Goal: Task Accomplishment & Management: Use online tool/utility

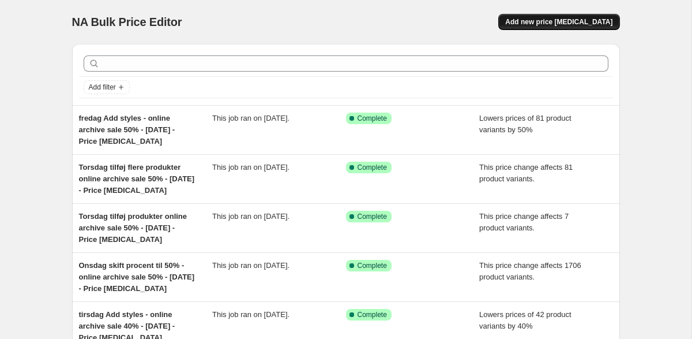
click at [580, 24] on span "Add new price change job" at bounding box center [558, 21] width 107 height 9
click at [561, 22] on span "Add new price [MEDICAL_DATA]" at bounding box center [558, 21] width 107 height 9
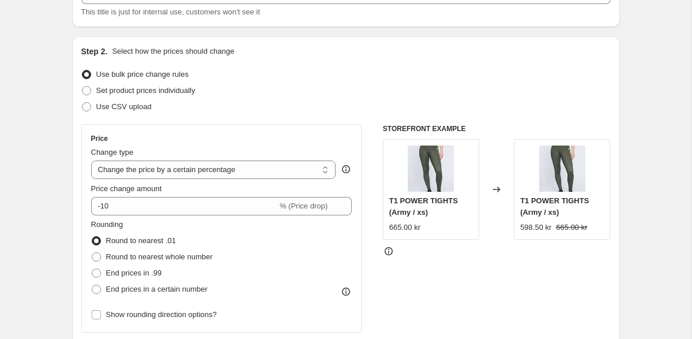
scroll to position [90, 0]
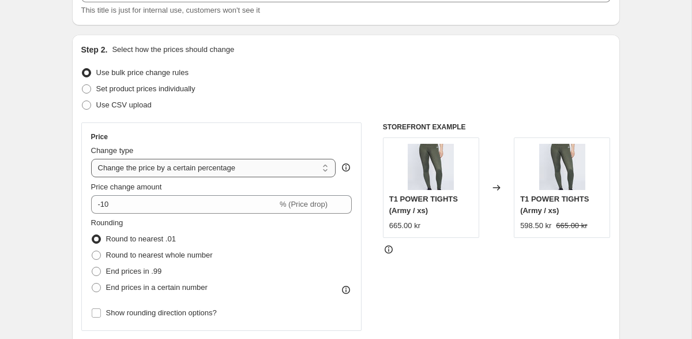
click at [278, 170] on select "Change the price to a certain amount Change the price by a certain amount Chang…" at bounding box center [213, 168] width 245 height 18
select select "no_change"
click at [91, 159] on select "Change the price to a certain amount Change the price by a certain amount Chang…" at bounding box center [213, 168] width 245 height 18
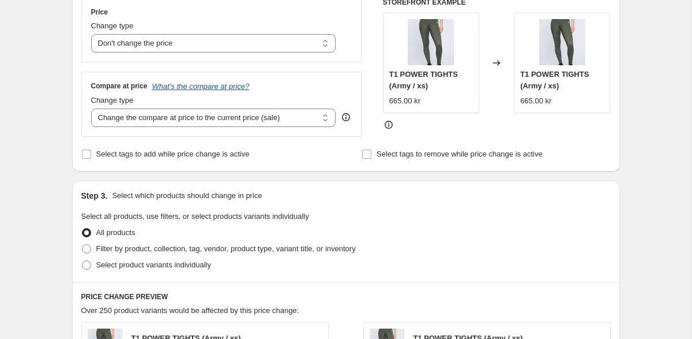
scroll to position [217, 0]
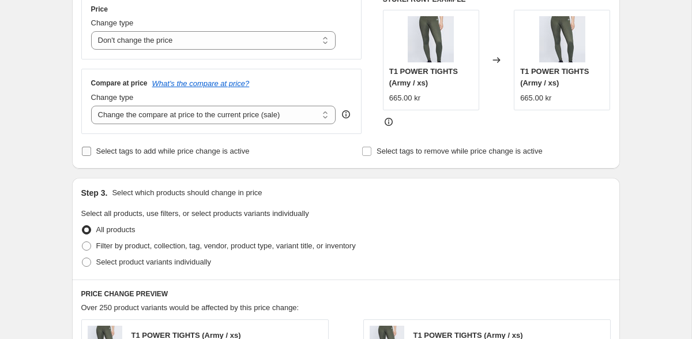
click at [85, 152] on input "Select tags to add while price change is active" at bounding box center [86, 150] width 9 height 9
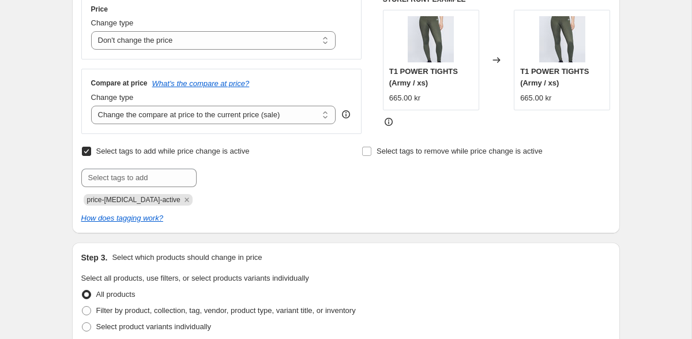
click at [85, 152] on input "Select tags to add while price change is active" at bounding box center [86, 150] width 9 height 9
checkbox input "false"
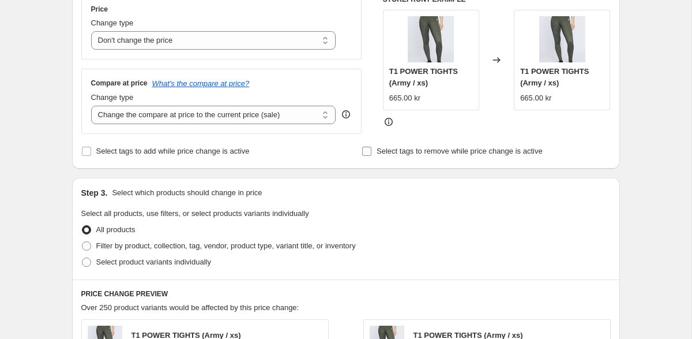
click at [365, 152] on input "Select tags to remove while price change is active" at bounding box center [366, 150] width 9 height 9
checkbox input "true"
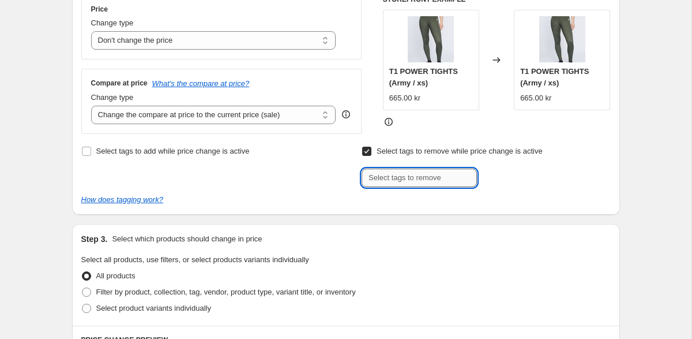
click at [392, 180] on input "text" at bounding box center [419, 177] width 115 height 18
drag, startPoint x: 405, startPoint y: 181, endPoint x: 340, endPoint y: 178, distance: 65.2
click at [340, 178] on div "Select tags to add while price change is active Select tags to remove while pri…" at bounding box center [345, 165] width 529 height 44
paste input "BUNDLE_DEAL"
type input "_badge_BUNDLE_DEAL"
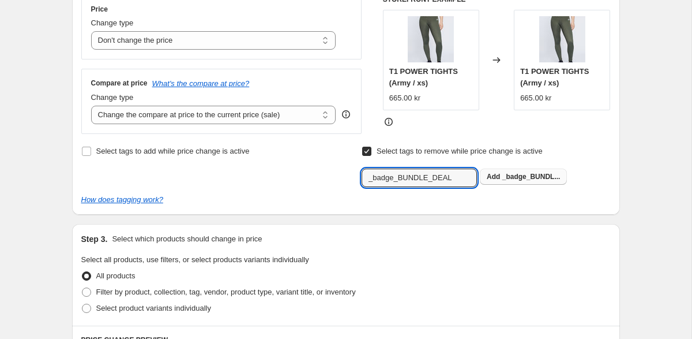
click at [525, 173] on span "_badge_BUNDL..." at bounding box center [531, 176] width 58 height 8
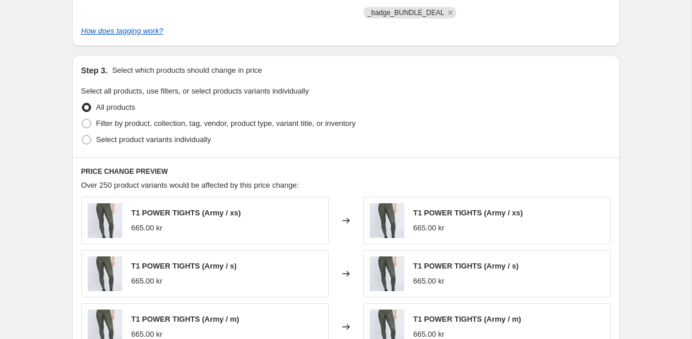
scroll to position [427, 0]
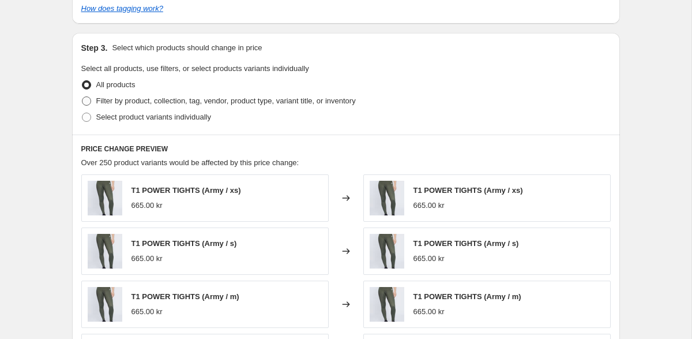
click at [87, 102] on span at bounding box center [86, 100] width 9 height 9
click at [82, 97] on input "Filter by product, collection, tag, vendor, product type, variant title, or inv…" at bounding box center [82, 96] width 1 height 1
radio input "true"
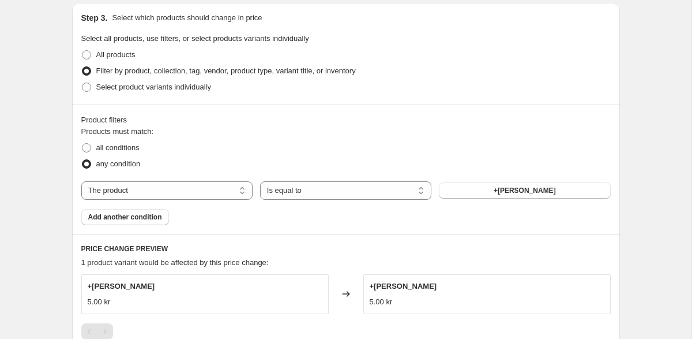
scroll to position [461, 0]
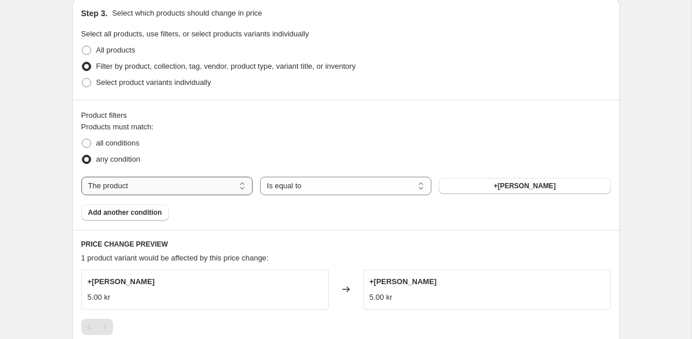
click at [241, 183] on select "The product The product's collection The product's tag The product's vendor The…" at bounding box center [166, 185] width 171 height 18
select select "collection"
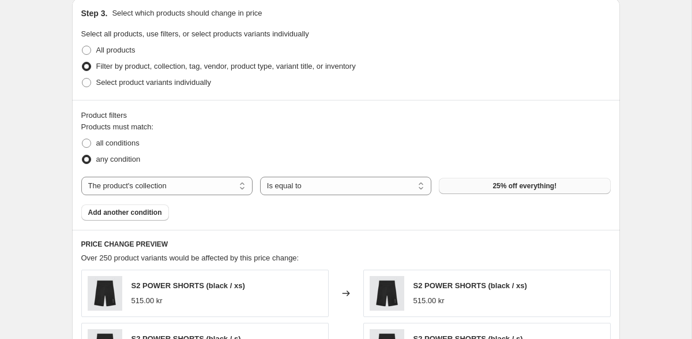
click at [482, 189] on button "25% off everything!" at bounding box center [524, 186] width 171 height 16
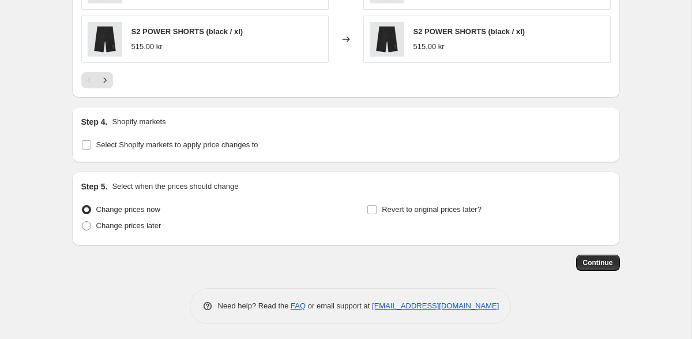
scroll to position [930, 0]
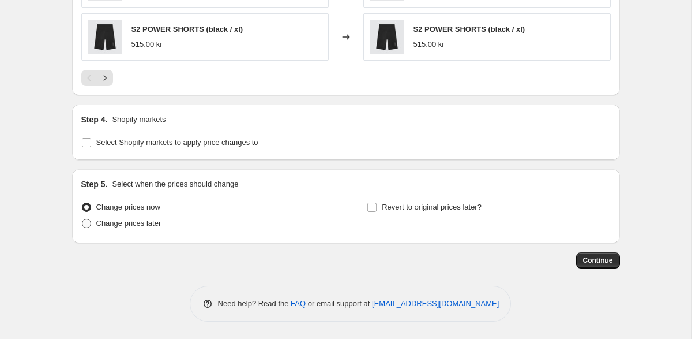
click at [87, 226] on span at bounding box center [86, 223] width 9 height 9
click at [82, 219] on input "Change prices later" at bounding box center [82, 219] width 1 height 1
radio input "true"
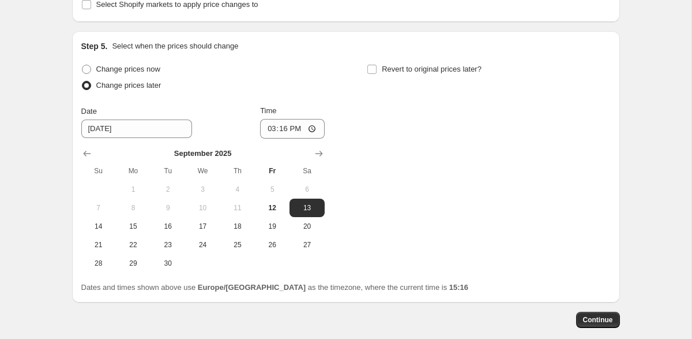
scroll to position [1080, 0]
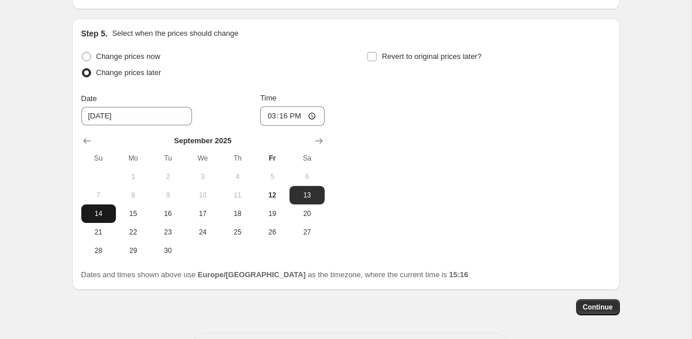
click at [100, 215] on span "14" at bounding box center [98, 213] width 25 height 9
type input "9/14/2025"
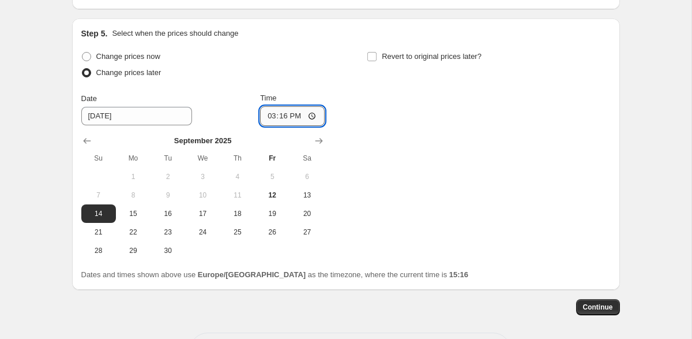
click at [290, 119] on input "15:16" at bounding box center [292, 116] width 65 height 20
click at [280, 119] on input "15:16" at bounding box center [292, 116] width 65 height 20
type input "23:30"
click at [402, 134] on div "Change prices now Change prices later Date 9/14/2025 Time 23:30 September 2025 …" at bounding box center [345, 153] width 529 height 211
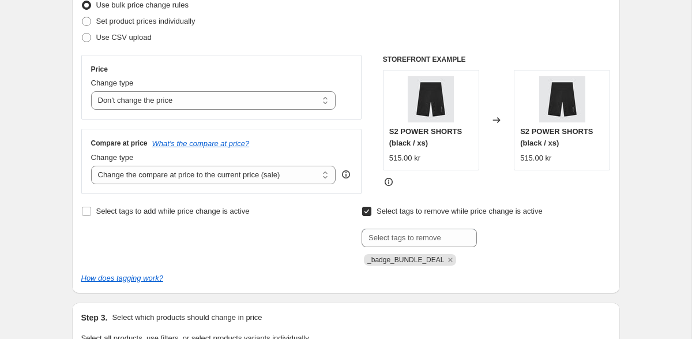
scroll to position [157, 0]
click at [321, 173] on select "Change the compare at price to the current price (sale) Change the compare at p…" at bounding box center [213, 175] width 245 height 18
select select "no_change"
click at [91, 166] on select "Change the compare at price to the current price (sale) Change the compare at p…" at bounding box center [213, 175] width 245 height 18
click at [315, 214] on div "Select tags to add while price change is active" at bounding box center [205, 212] width 249 height 16
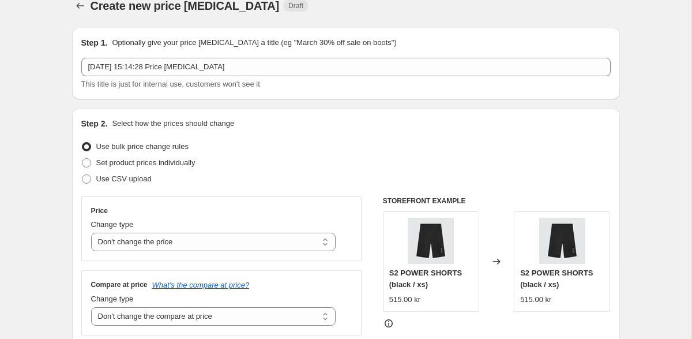
scroll to position [16, 0]
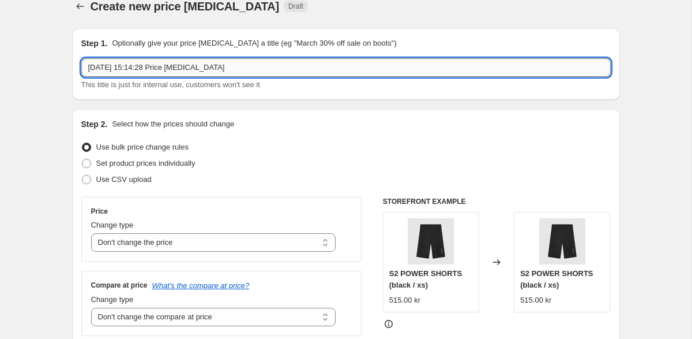
click at [232, 67] on input "12 Sept 2025, 15:14:28 Price change job" at bounding box center [345, 67] width 529 height 18
drag, startPoint x: 238, startPoint y: 65, endPoint x: 87, endPoint y: 59, distance: 151.2
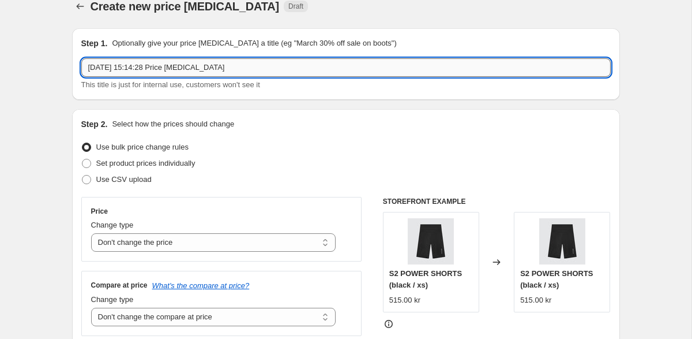
click at [87, 61] on input "12 Sept 2025, 15:14:28 Price change job" at bounding box center [345, 67] width 529 height 18
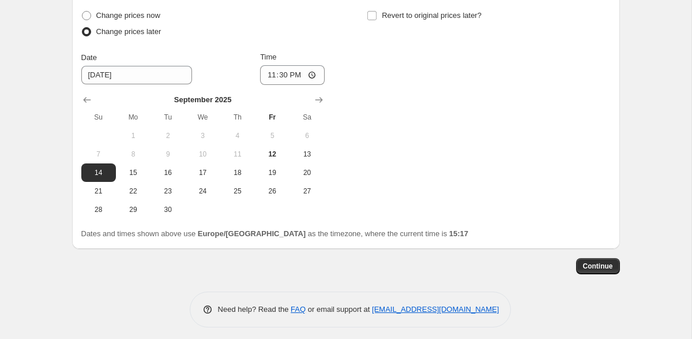
scroll to position [1122, 0]
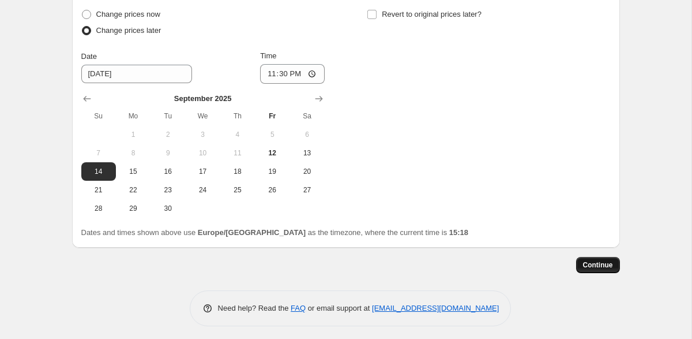
type input "Fjern bundle deal badge - søndag d. 14 september"
click at [585, 265] on span "Continue" at bounding box center [598, 264] width 30 height 9
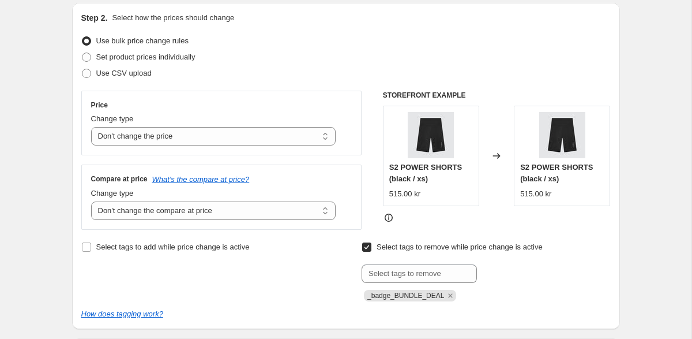
scroll to position [243, 0]
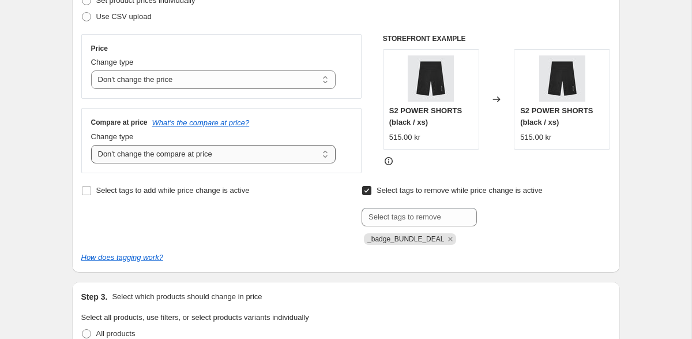
click at [288, 157] on select "Change the compare at price to the current price (sale) Change the compare at p…" at bounding box center [213, 154] width 245 height 18
select select "ep"
click at [91, 145] on select "Change the compare at price to the current price (sale) Change the compare at p…" at bounding box center [213, 154] width 245 height 18
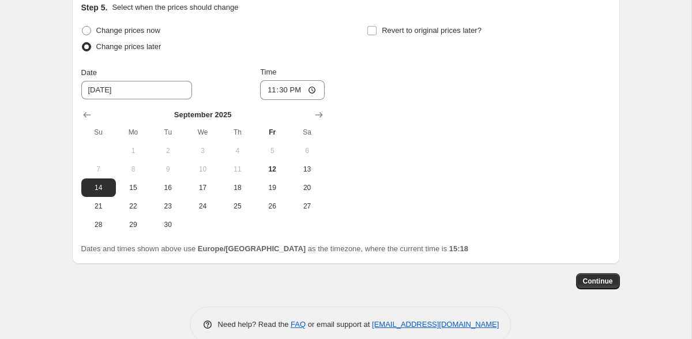
scroll to position [1192, 0]
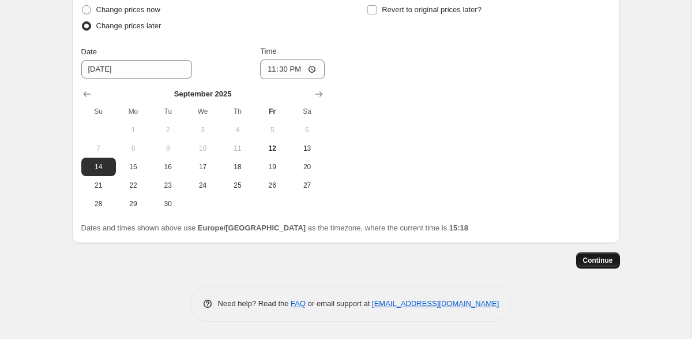
click at [598, 264] on span "Continue" at bounding box center [598, 259] width 30 height 9
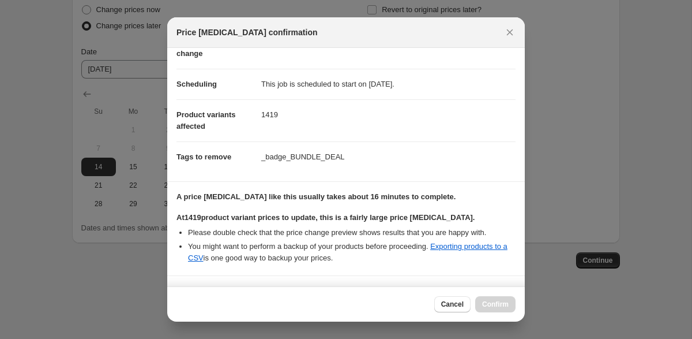
scroll to position [0, 0]
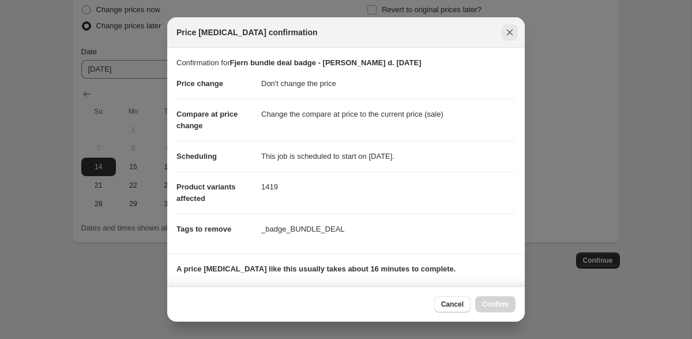
click at [506, 32] on icon "Close" at bounding box center [510, 33] width 12 height 12
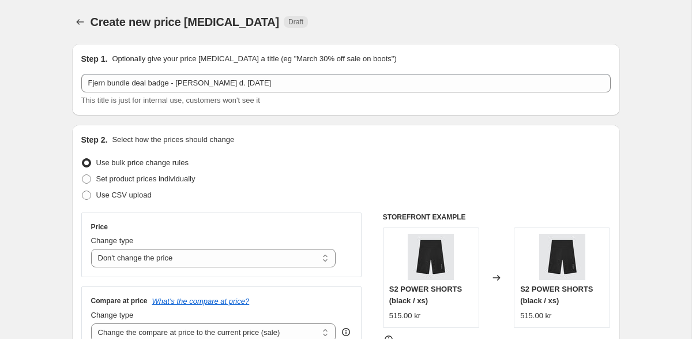
scroll to position [1127, 0]
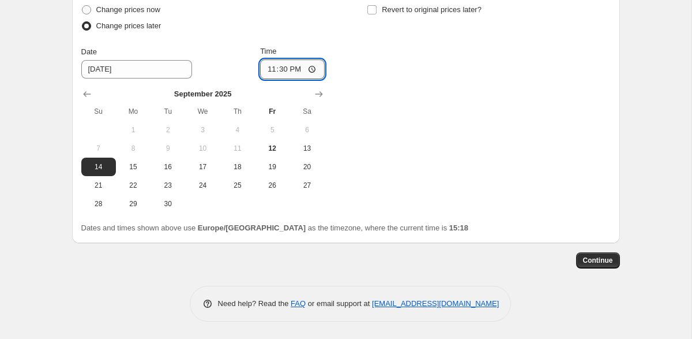
click at [297, 69] on input "23:30" at bounding box center [292, 69] width 65 height 20
type input "23:00"
click at [535, 140] on div "Change prices now Change prices later Date 9/14/2025 Time 23:00 September 2025 …" at bounding box center [345, 107] width 529 height 211
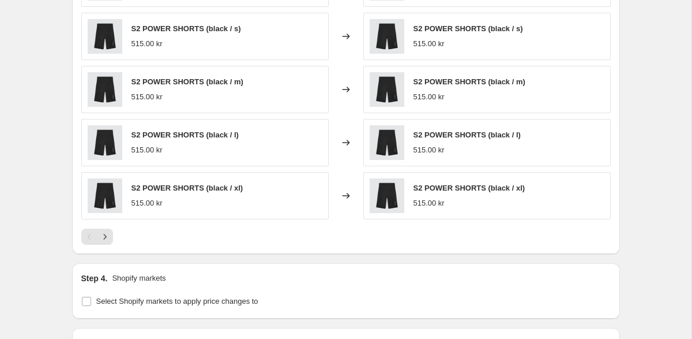
scroll to position [774, 0]
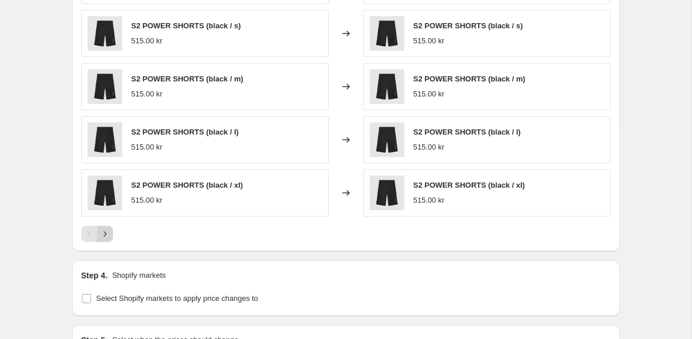
click at [105, 237] on icon "Next" at bounding box center [105, 234] width 12 height 12
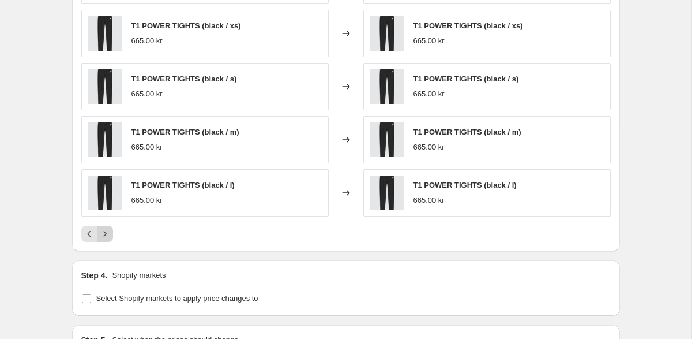
click at [105, 237] on icon "Next" at bounding box center [105, 234] width 12 height 12
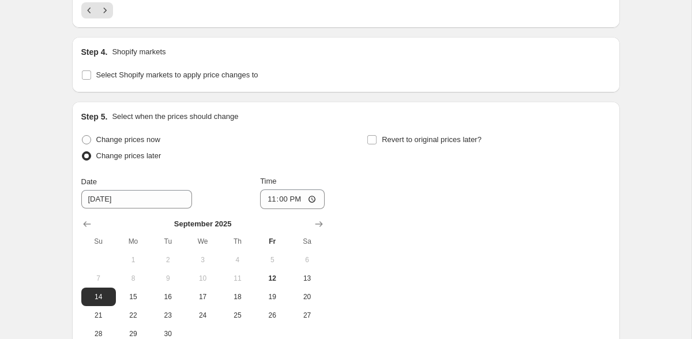
scroll to position [1127, 0]
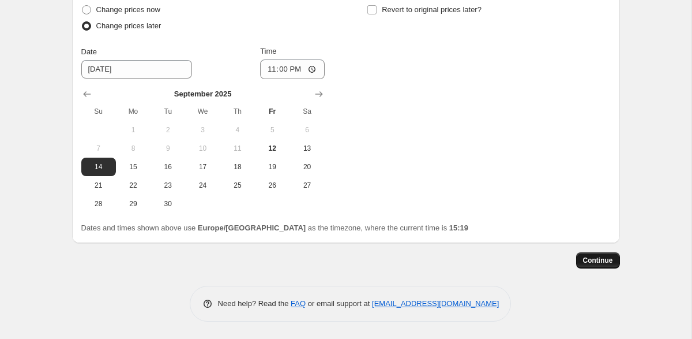
click at [598, 263] on span "Continue" at bounding box center [598, 259] width 30 height 9
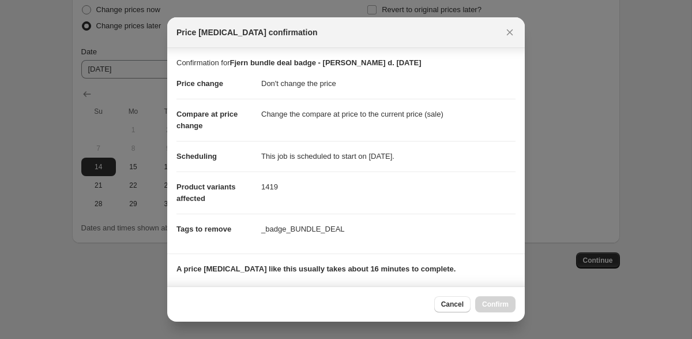
scroll to position [156, 0]
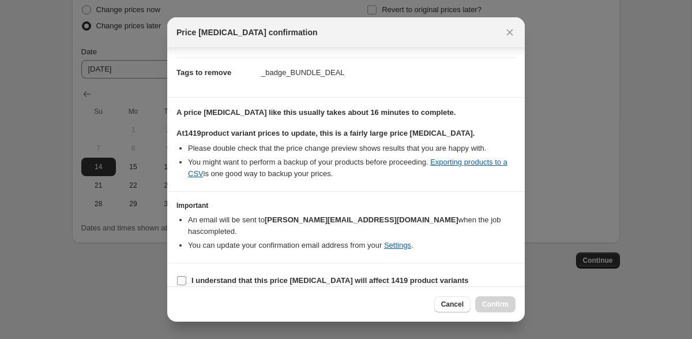
click at [183, 276] on input "I understand that this price change job will affect 1419 product variants" at bounding box center [181, 280] width 9 height 9
checkbox input "true"
click at [495, 305] on span "Confirm" at bounding box center [495, 303] width 27 height 9
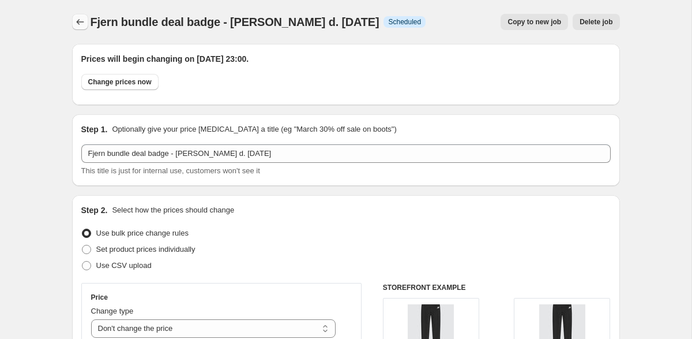
click at [80, 24] on icon "Price change jobs" at bounding box center [80, 22] width 12 height 12
